Goal: Task Accomplishment & Management: Manage account settings

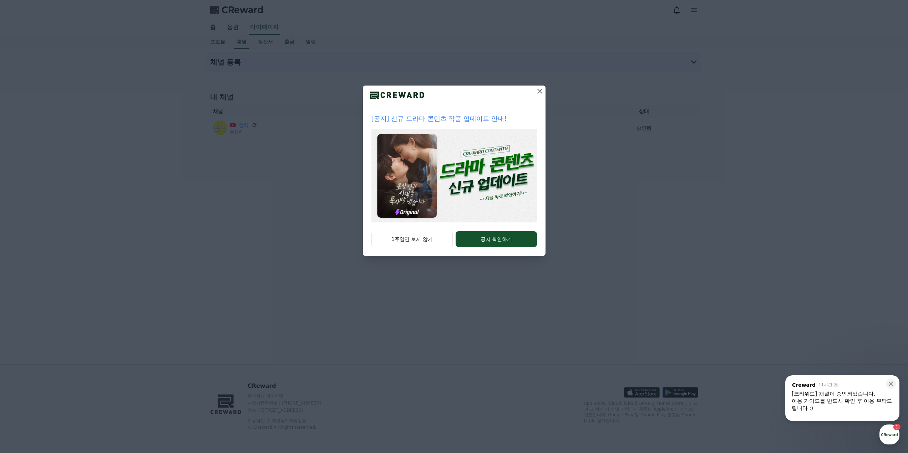
click at [536, 88] on icon at bounding box center [539, 91] width 9 height 9
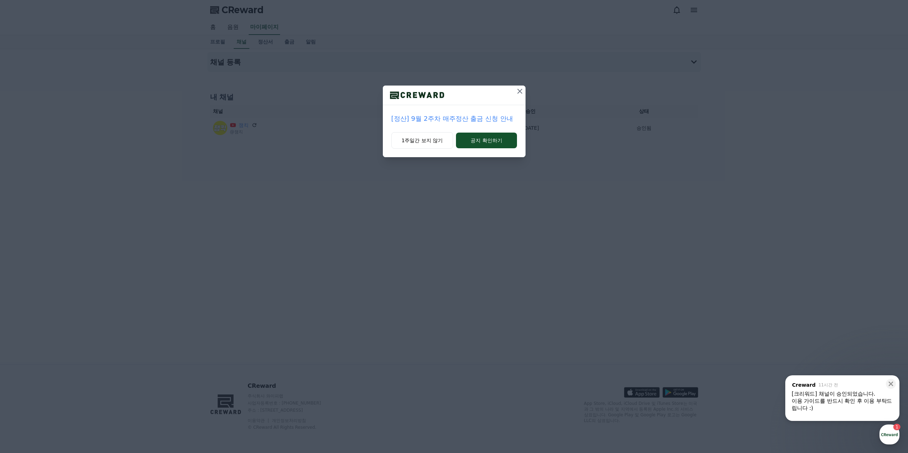
click at [519, 93] on icon at bounding box center [519, 91] width 9 height 9
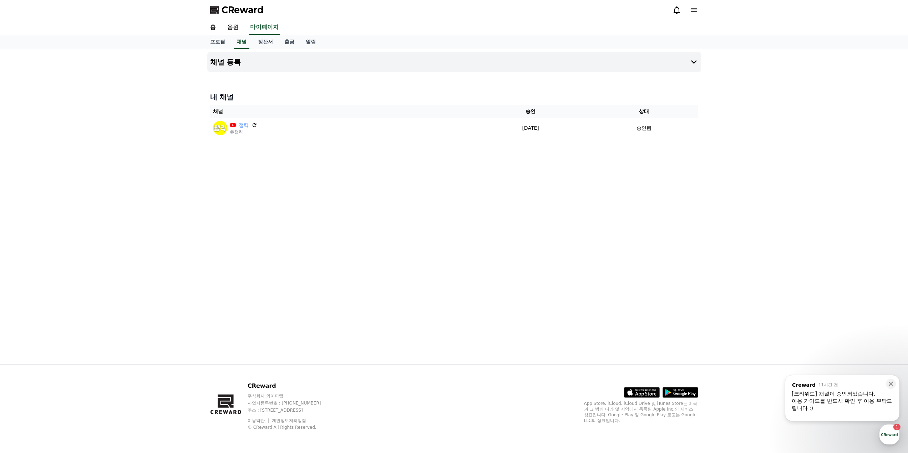
click at [467, 169] on div "채널 등록 내 채널 채널 승인 상태 잼킥 @잼킥 [DATE] 09-18 승인됨" at bounding box center [453, 206] width 499 height 315
click at [218, 46] on link "프로필" at bounding box center [217, 42] width 26 height 14
select select "**********"
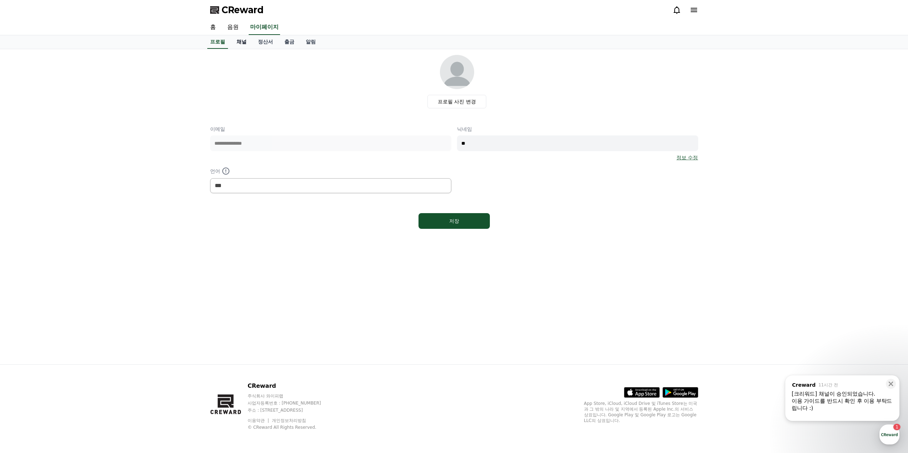
click at [233, 43] on link "채널" at bounding box center [241, 42] width 21 height 14
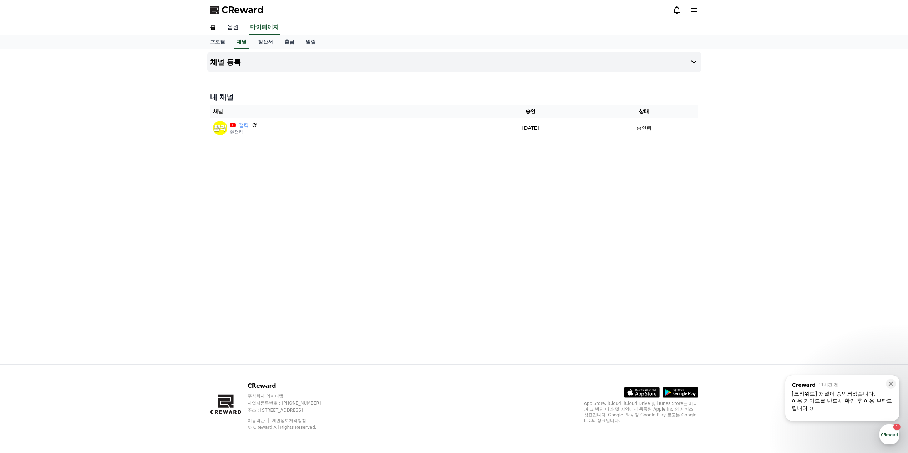
click at [234, 29] on link "음원" at bounding box center [232, 27] width 23 height 15
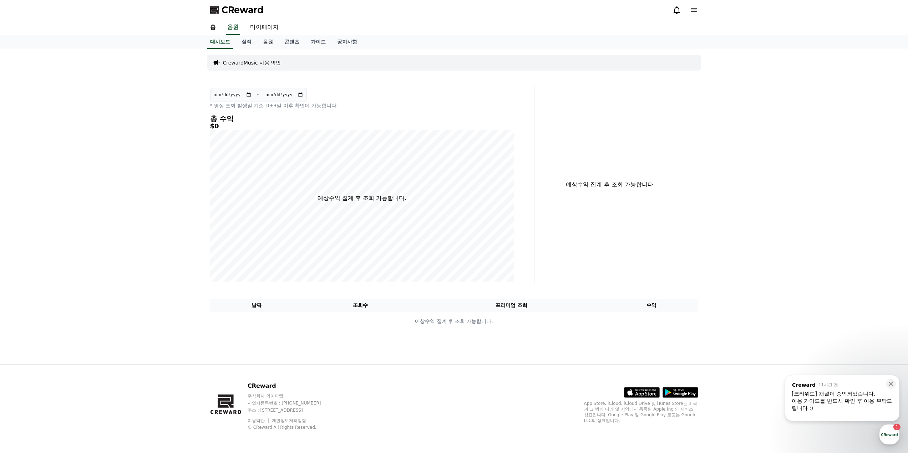
click at [264, 43] on link "음원" at bounding box center [267, 42] width 21 height 14
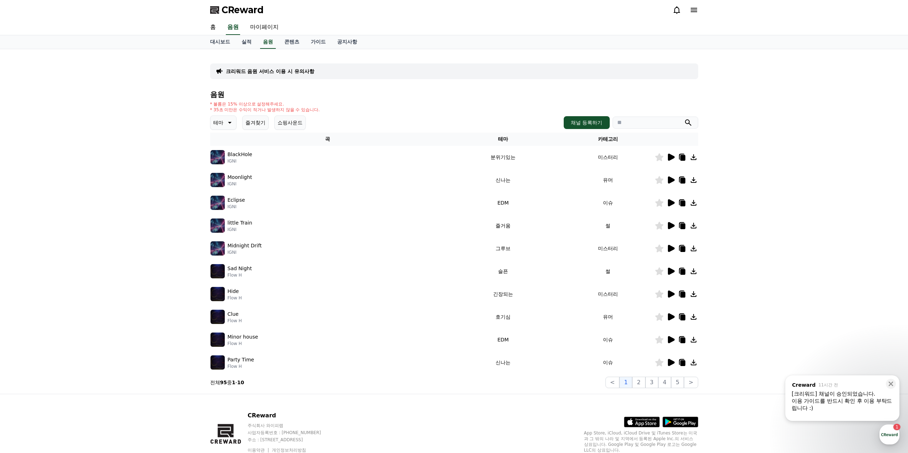
click at [670, 157] on icon at bounding box center [671, 157] width 7 height 7
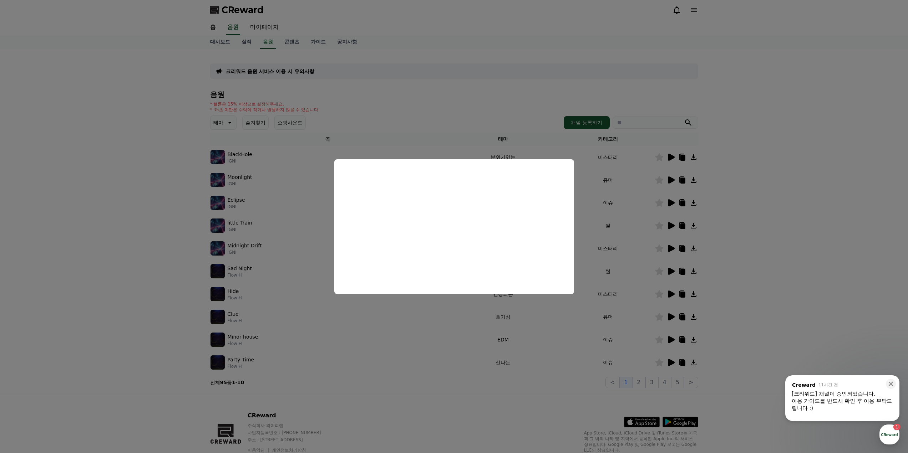
click at [656, 183] on button "close modal" at bounding box center [454, 226] width 908 height 453
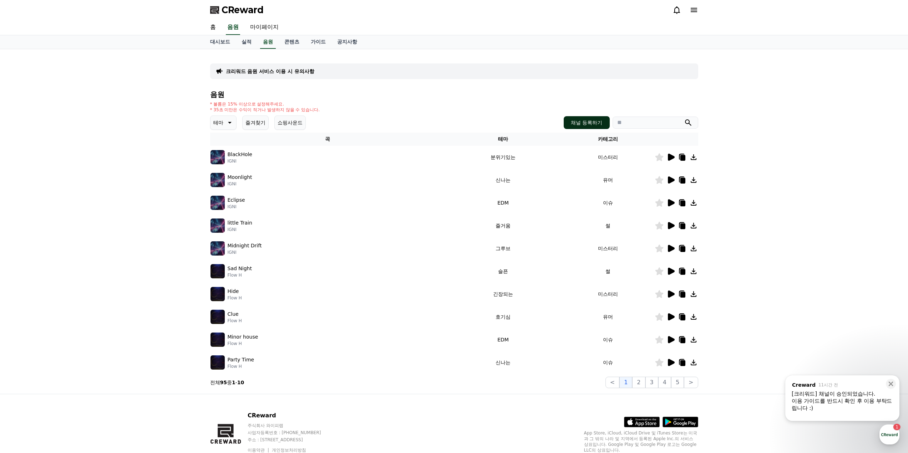
click at [575, 126] on button "채널 등록하기" at bounding box center [587, 122] width 46 height 13
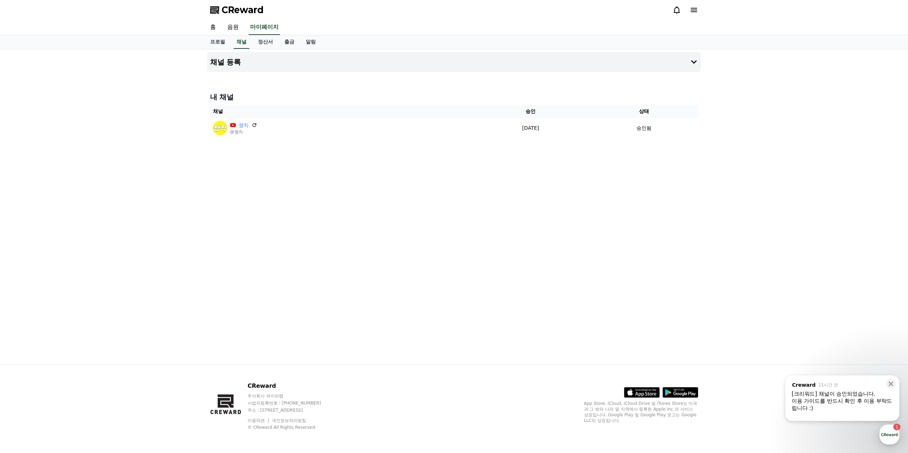
click at [336, 93] on h4 "내 채널" at bounding box center [454, 97] width 488 height 10
click at [831, 394] on div "[크리워드] 채널이 승인되었습니다." at bounding box center [841, 394] width 101 height 7
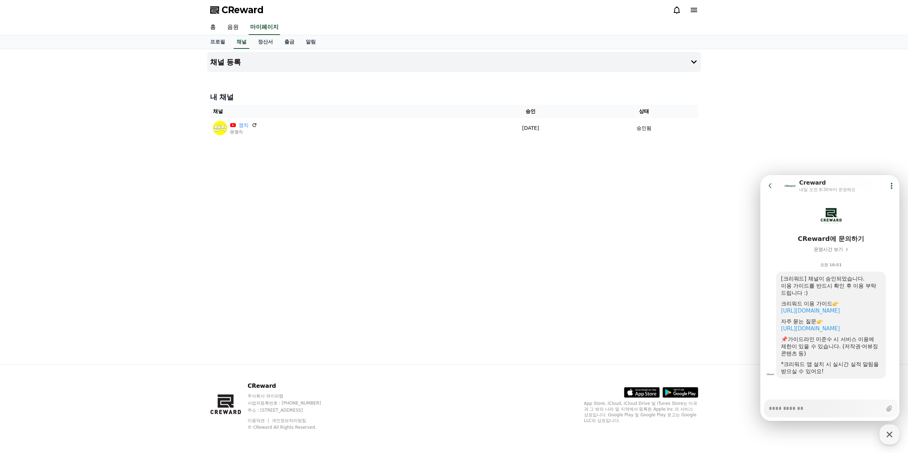
scroll to position [22, 0]
type textarea "*"
click at [578, 220] on div "채널 등록 내 채널 채널 승인 상태 잼킥 @잼킥 [DATE] 09-18 승인됨" at bounding box center [453, 206] width 499 height 315
click at [208, 31] on link "홈" at bounding box center [212, 27] width 17 height 15
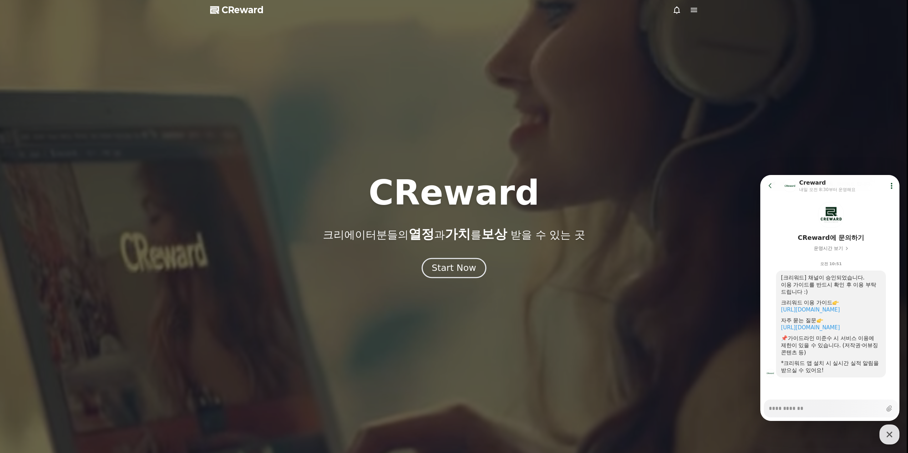
click at [454, 271] on div "Start Now" at bounding box center [454, 268] width 44 height 12
